Goal: Communication & Community: Participate in discussion

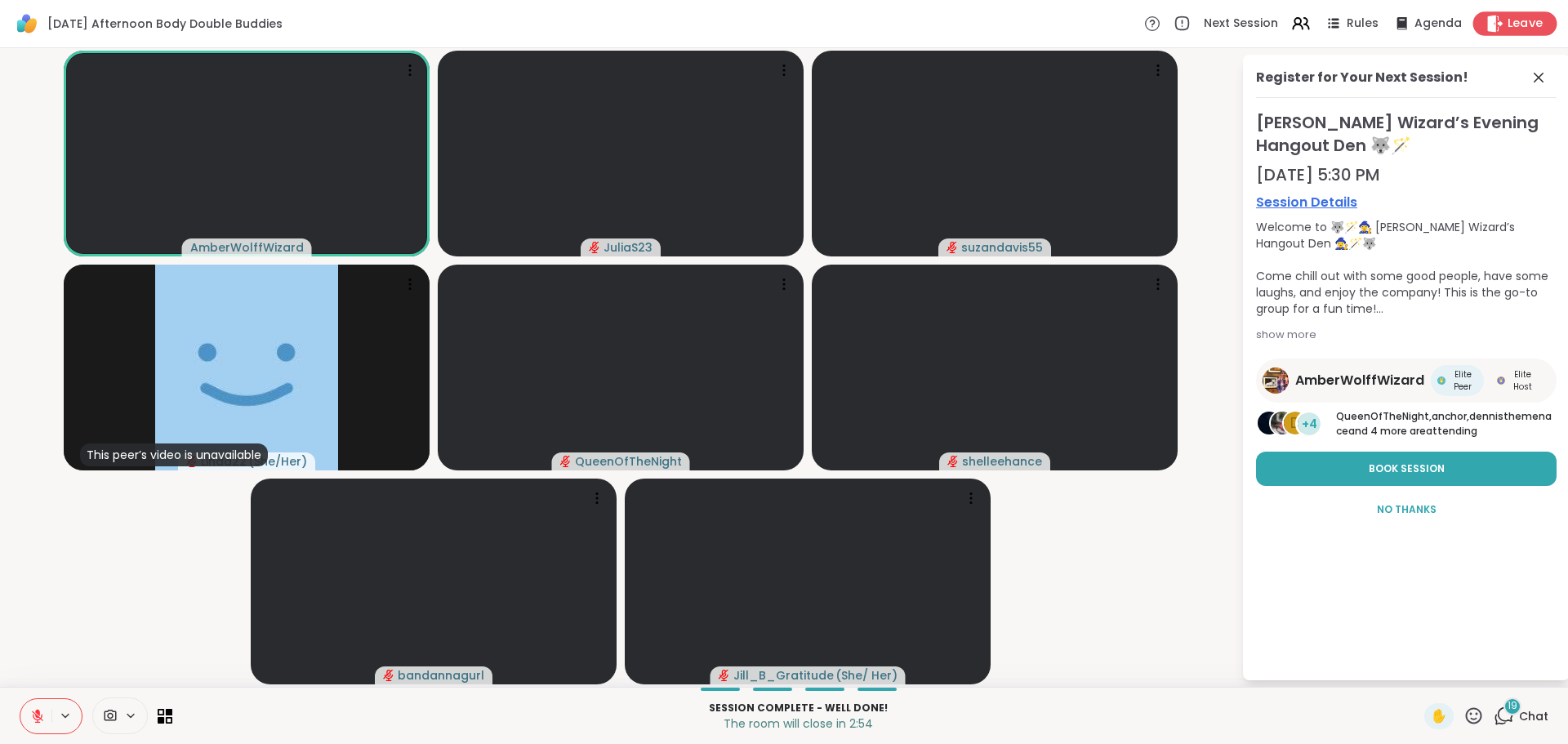
click at [1492, 27] on icon at bounding box center [1495, 23] width 17 height 17
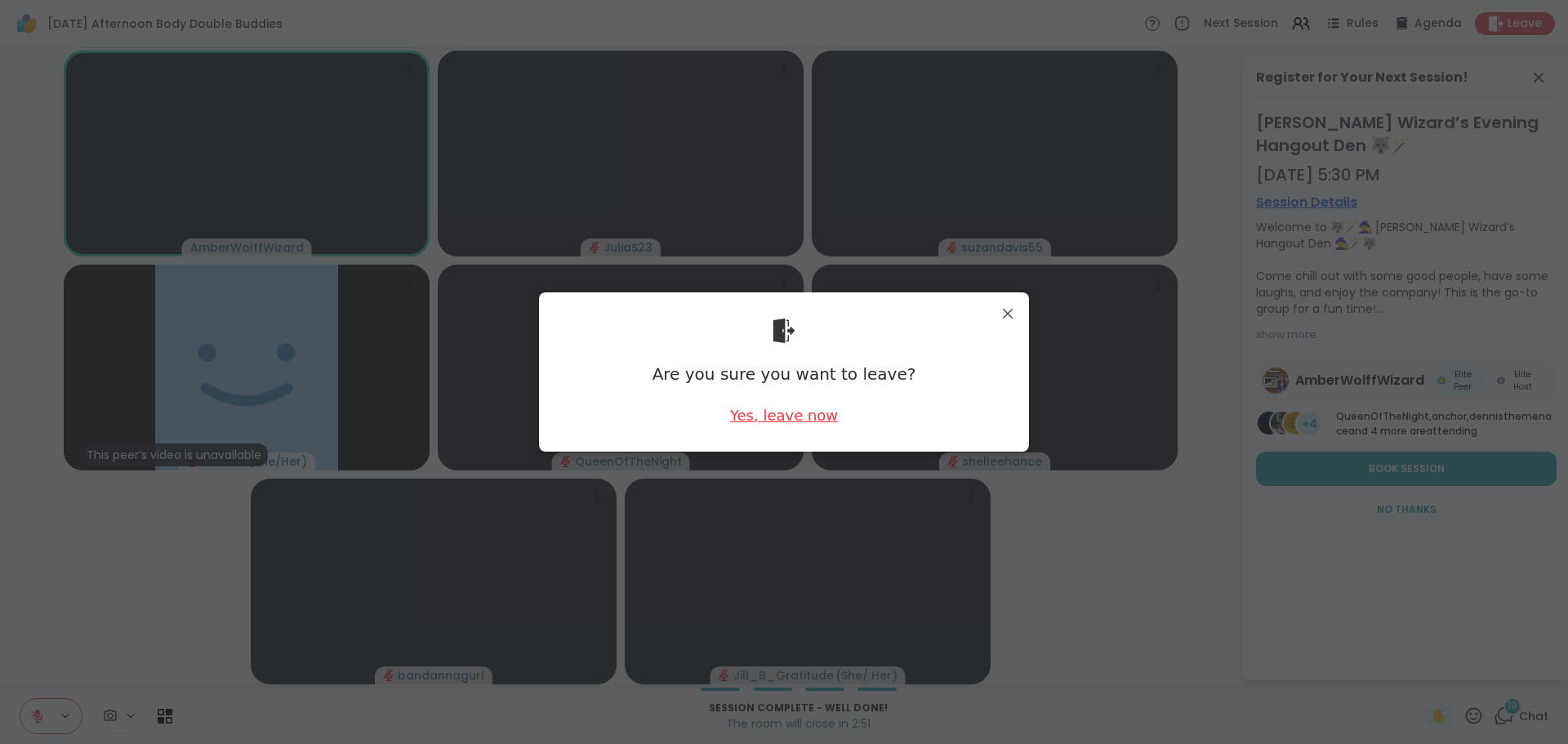
click at [805, 418] on div "Yes, leave now" at bounding box center [784, 415] width 107 height 20
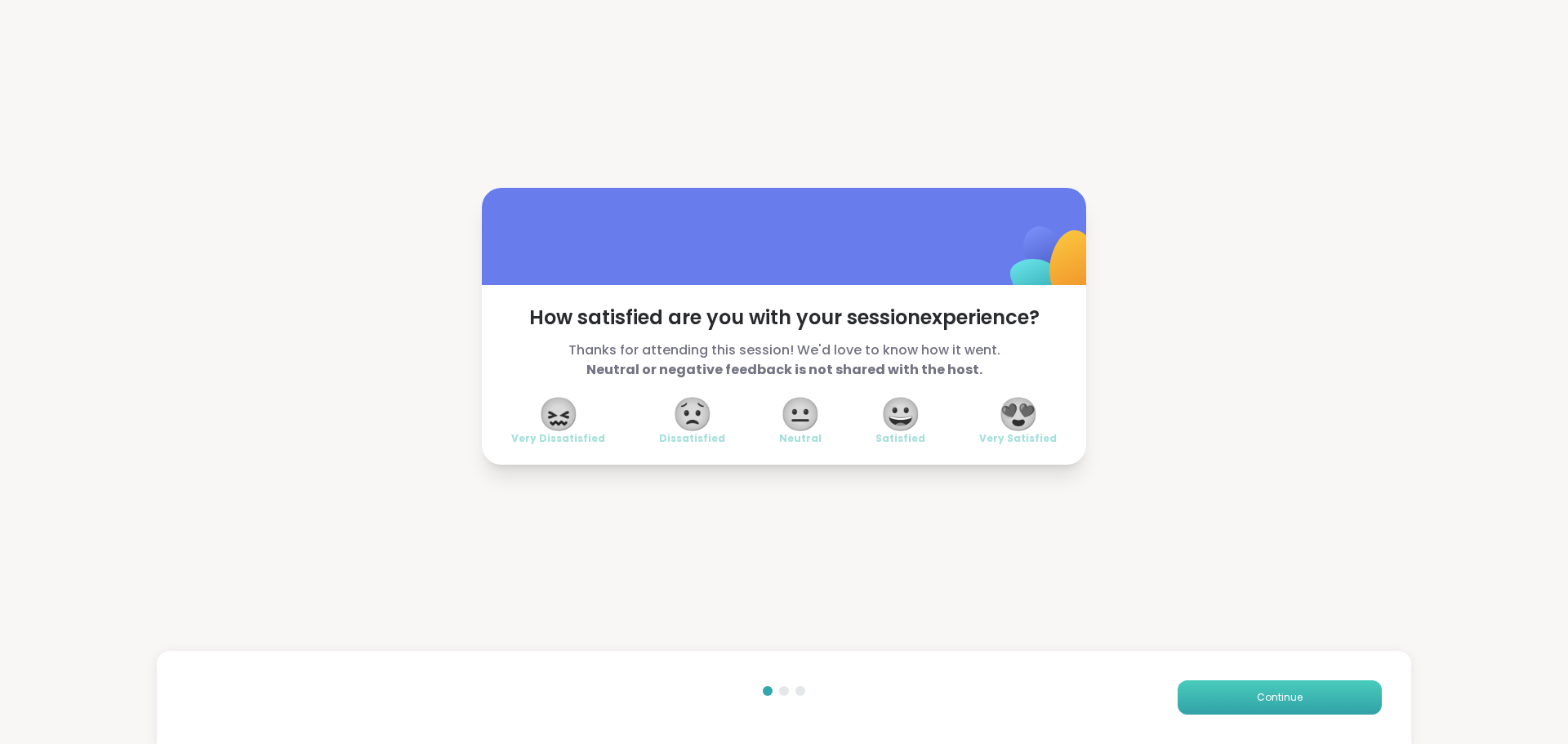
click at [1258, 696] on span "Continue" at bounding box center [1280, 696] width 46 height 14
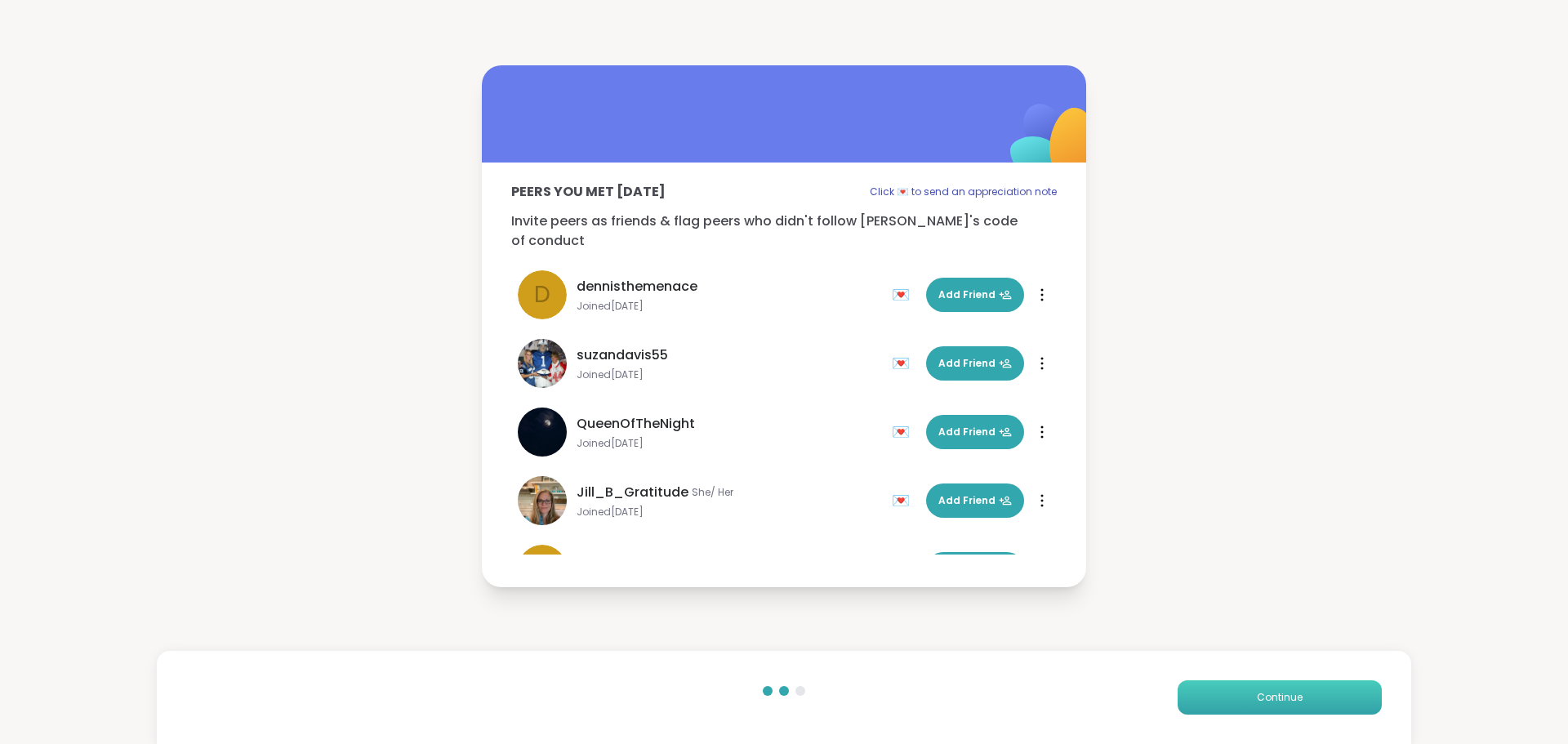
click at [1258, 696] on span "Continue" at bounding box center [1280, 696] width 46 height 14
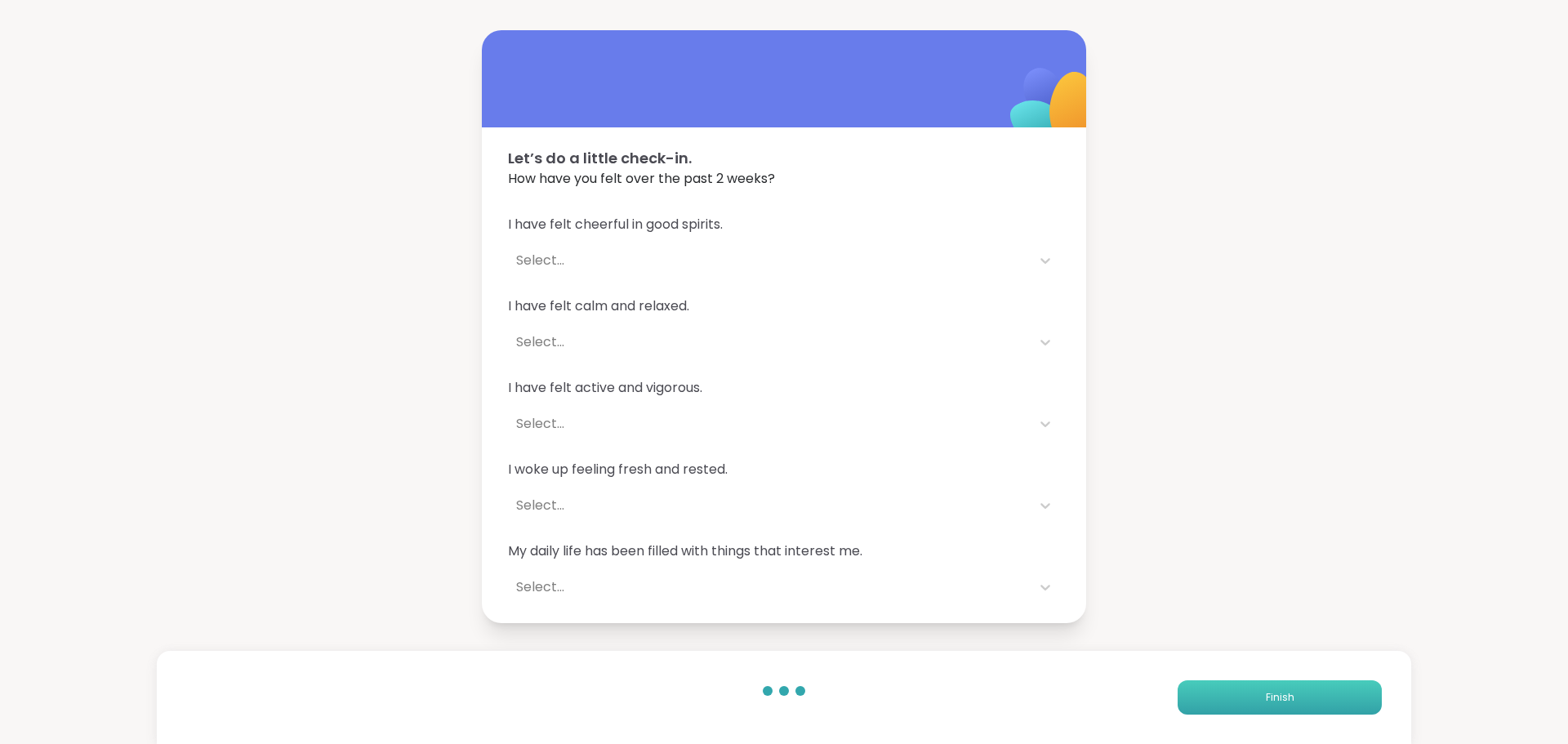
click at [1266, 696] on span "Finish" at bounding box center [1281, 696] width 29 height 14
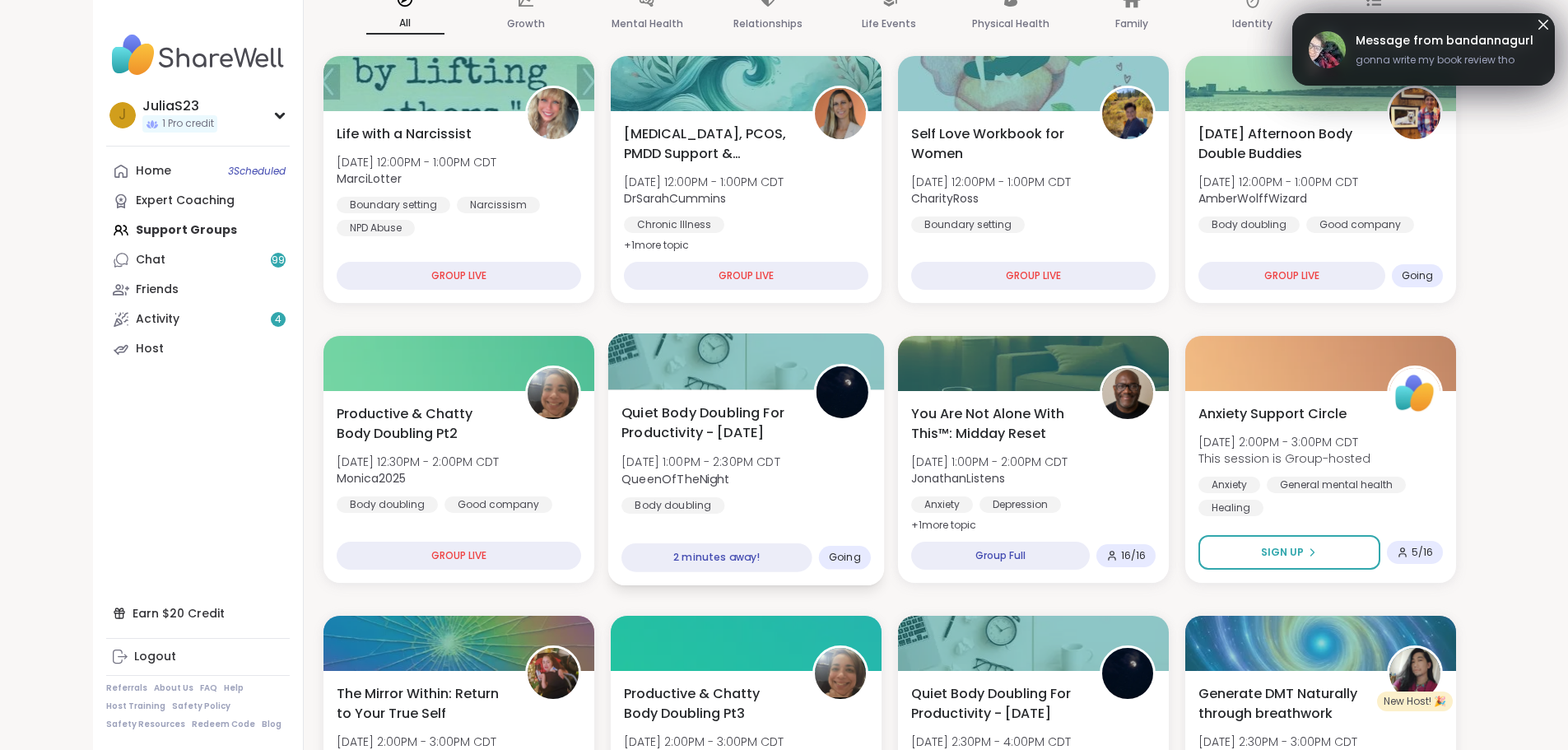
scroll to position [247, 0]
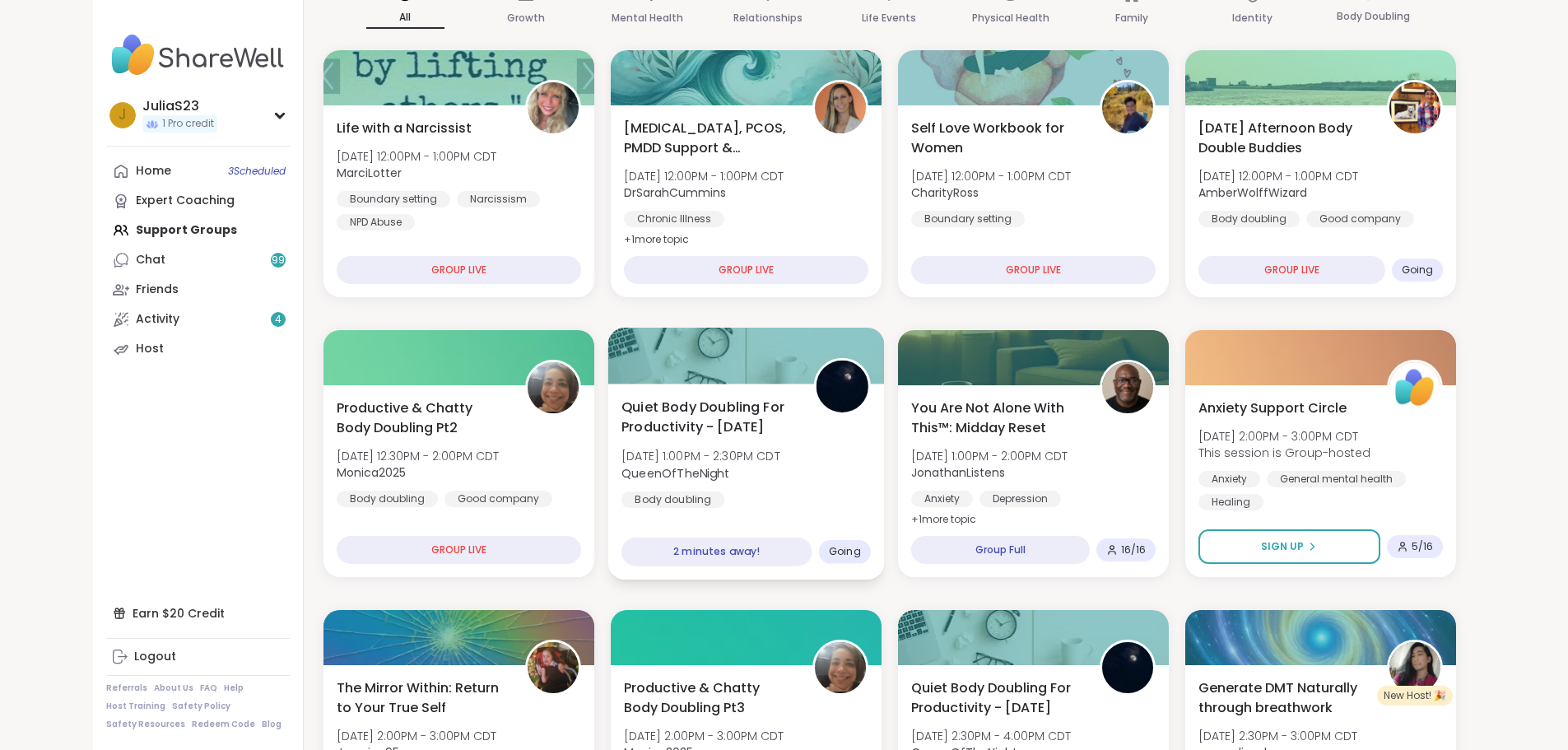
click at [770, 521] on div "Quiet Body Doubling For Productivity - [DATE] [DATE] 1:00PM - 2:30PM CDT QueenO…" at bounding box center [746, 481] width 277 height 196
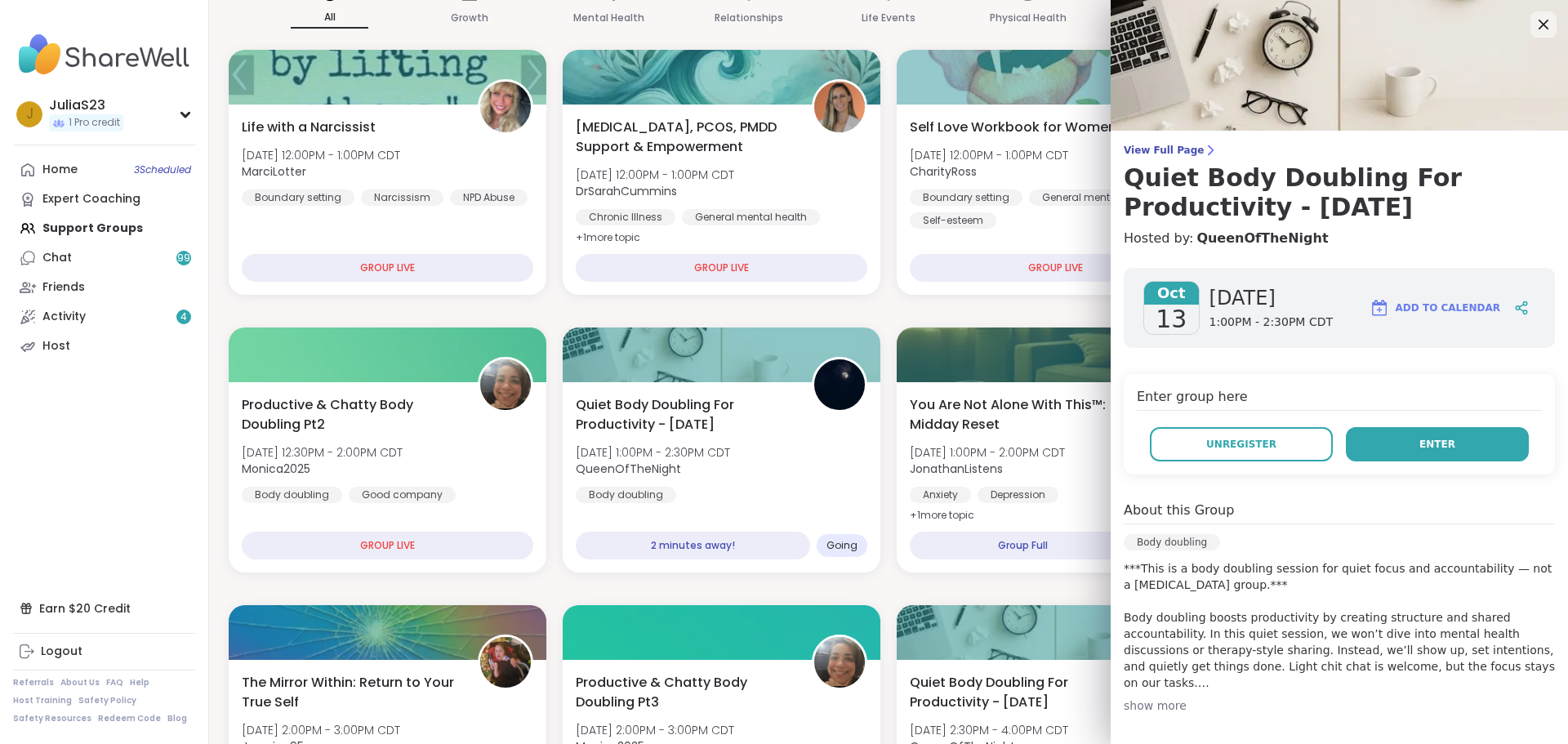
click at [1452, 432] on button "Enter" at bounding box center [1437, 444] width 183 height 34
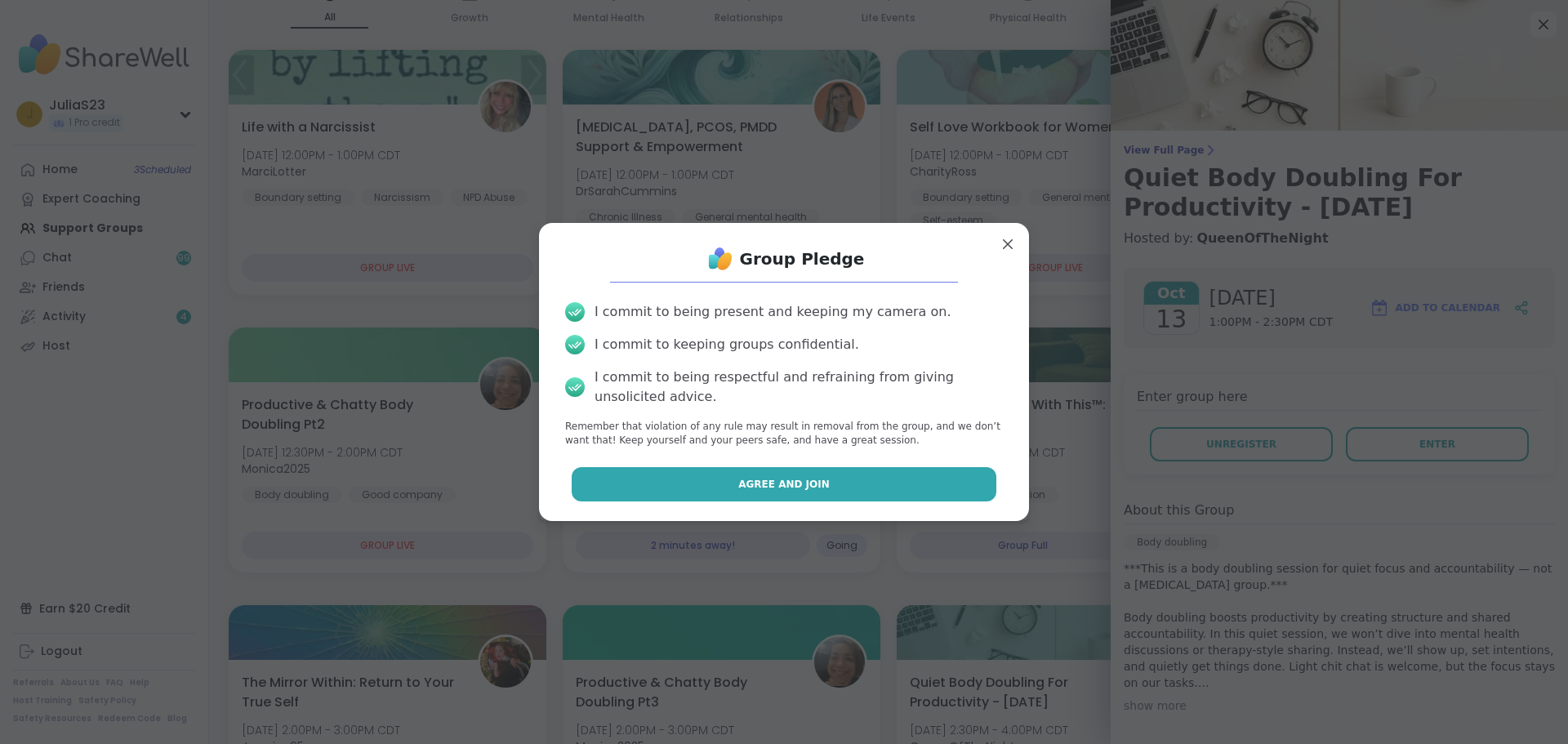
click at [942, 487] on button "Agree and Join" at bounding box center [784, 484] width 425 height 34
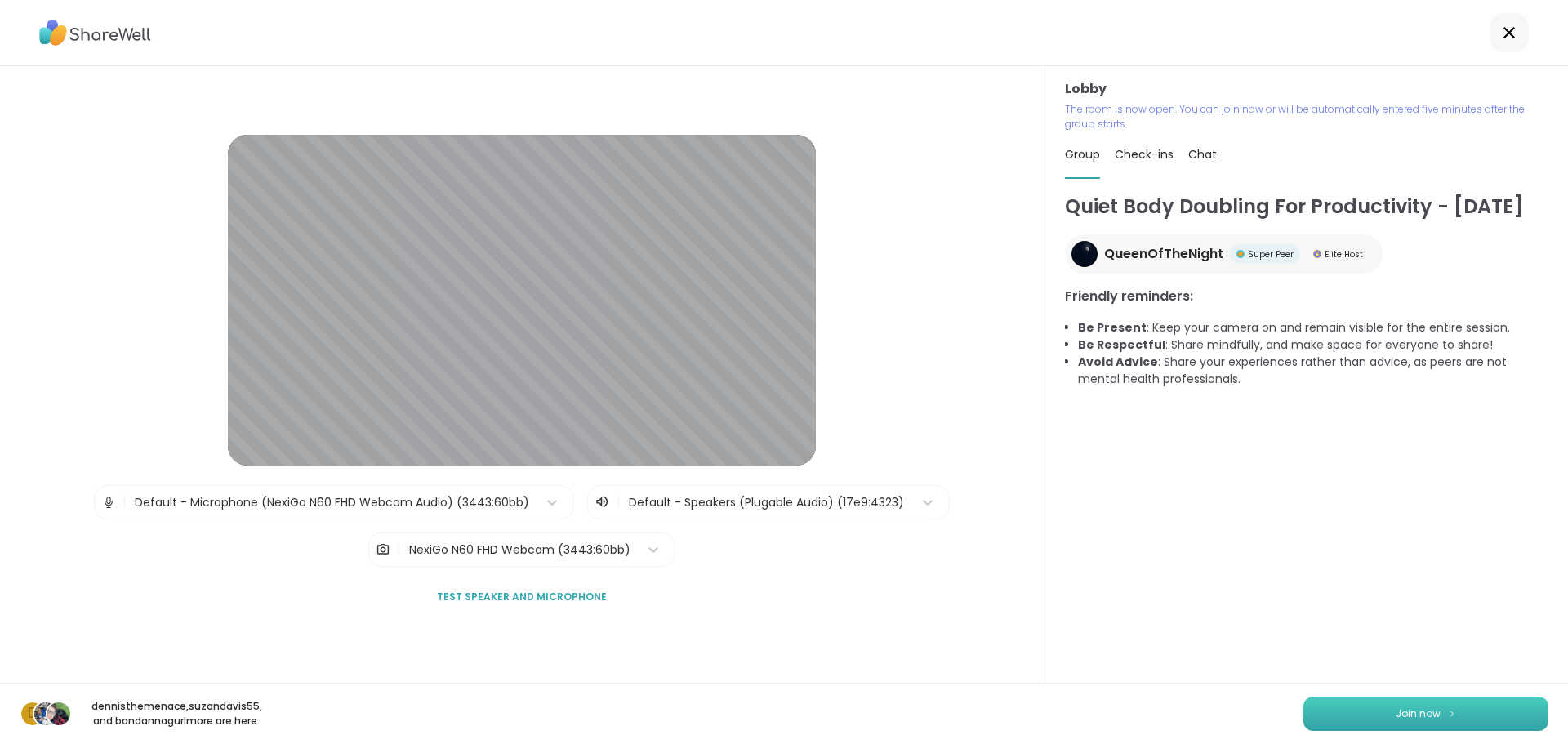
click at [1447, 711] on img at bounding box center [1451, 712] width 9 height 9
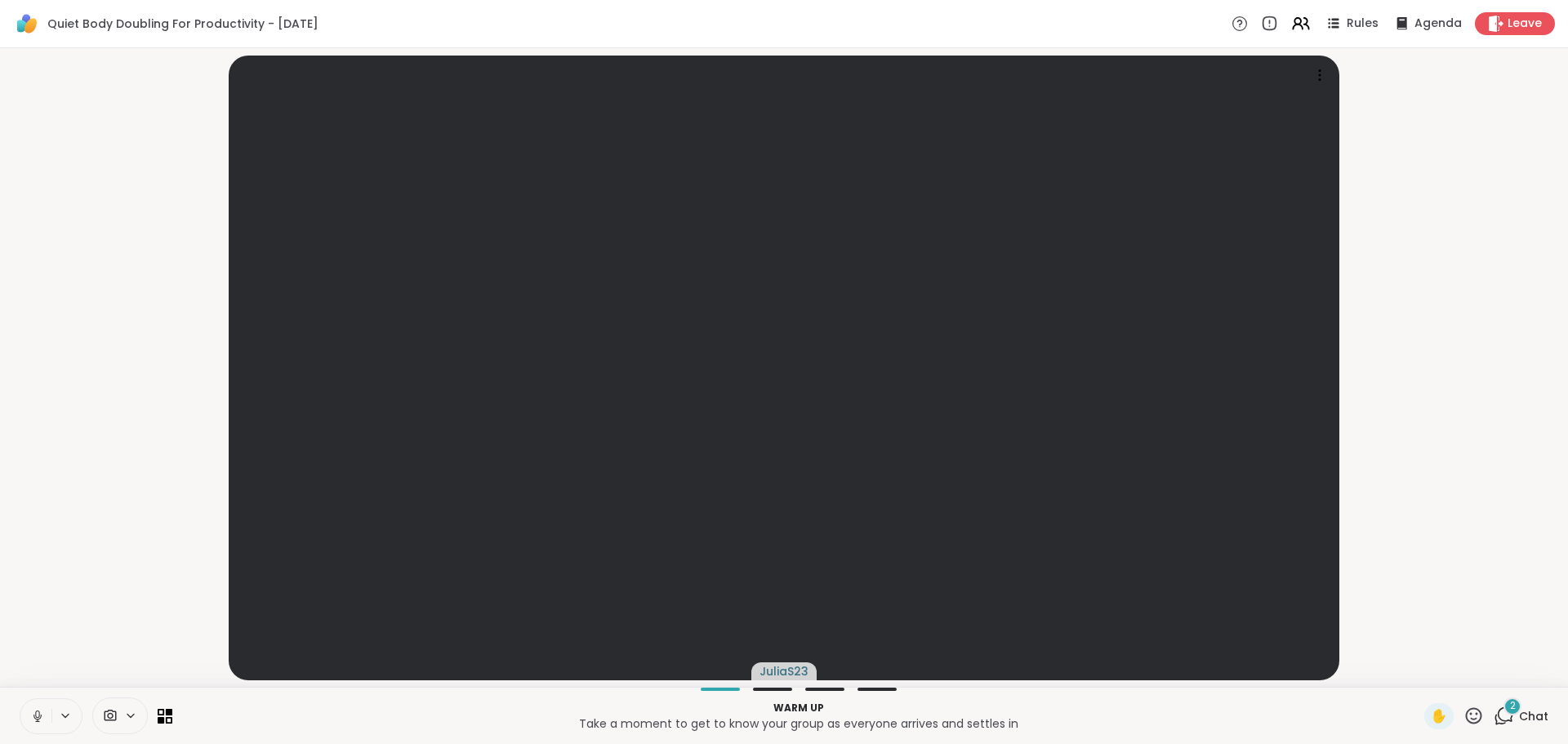
click at [40, 712] on icon at bounding box center [37, 715] width 14 height 14
